Goal: Information Seeking & Learning: Learn about a topic

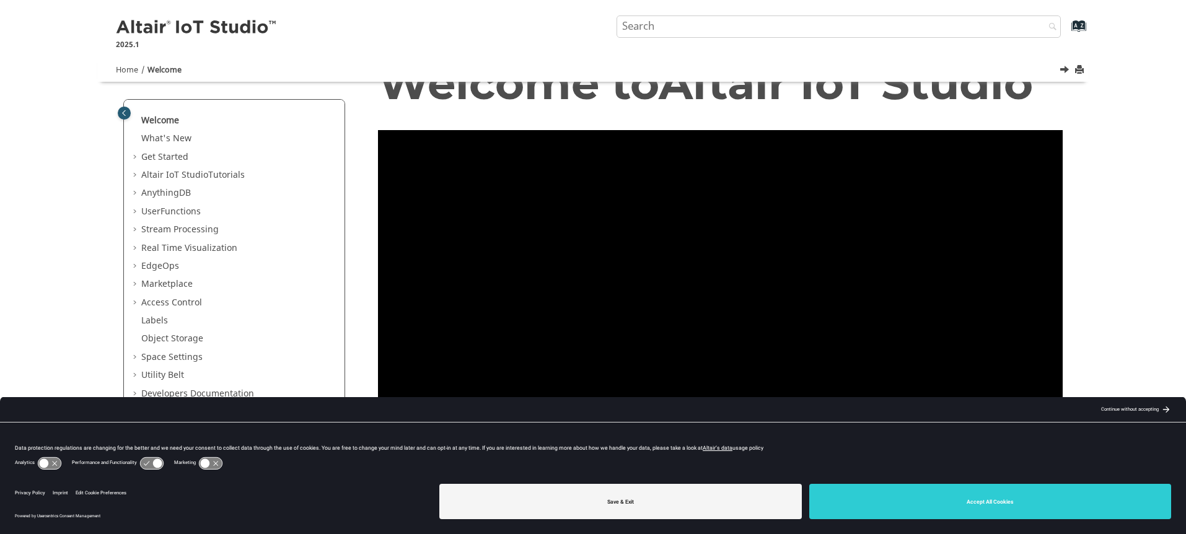
scroll to position [74, 0]
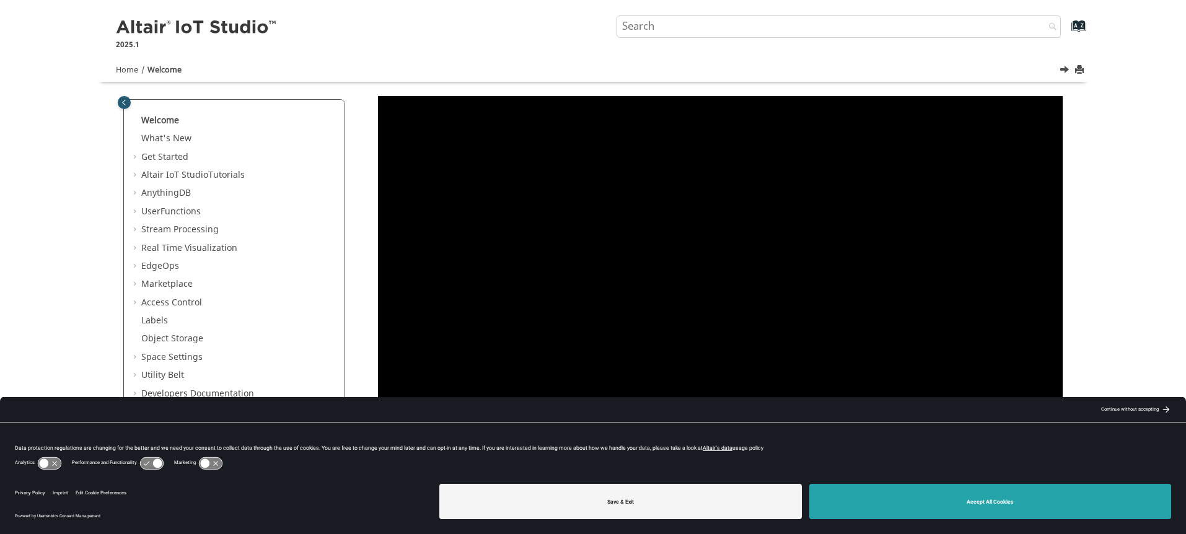
click at [921, 500] on button "Accept All Cookies" at bounding box center [990, 501] width 363 height 35
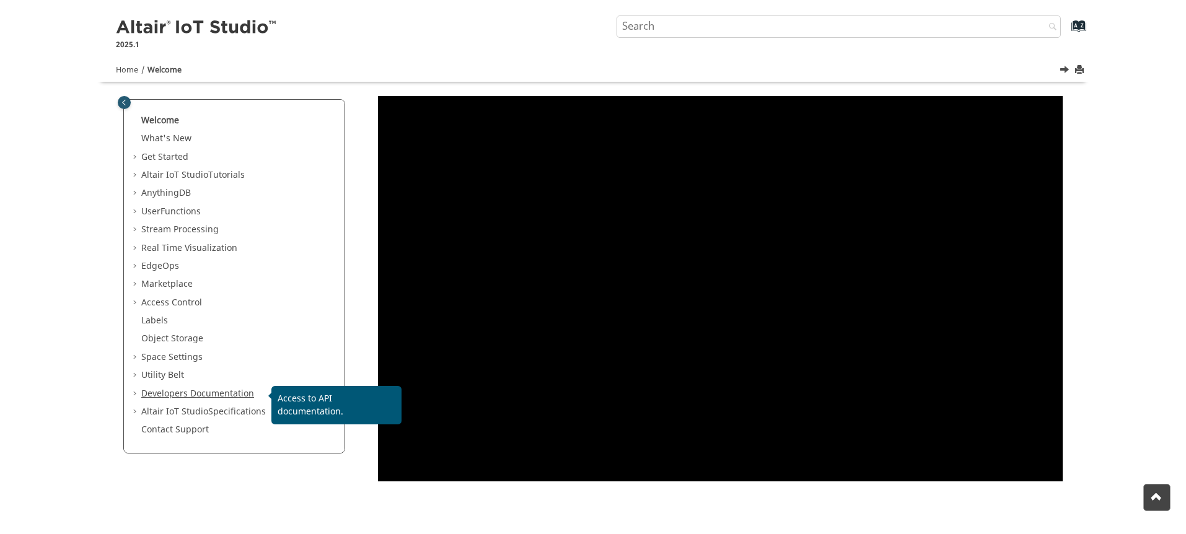
click at [236, 389] on link "Developers Documentation" at bounding box center [197, 393] width 113 height 13
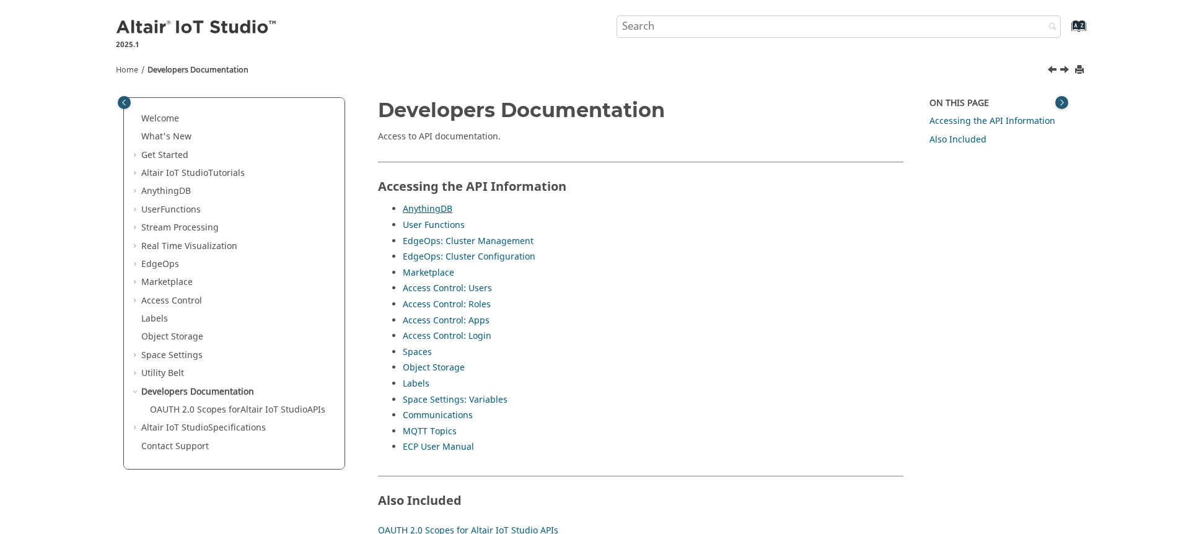
click at [423, 210] on link "AnythingDB" at bounding box center [428, 209] width 50 height 13
click at [422, 210] on link "AnythingDB" at bounding box center [428, 209] width 50 height 13
